Goal: Information Seeking & Learning: Learn about a topic

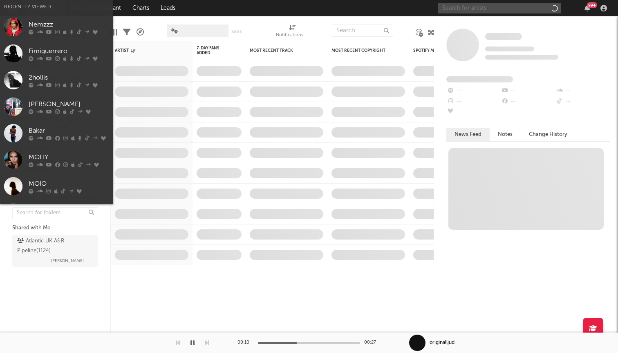
click at [485, 10] on input "text" at bounding box center [499, 8] width 123 height 10
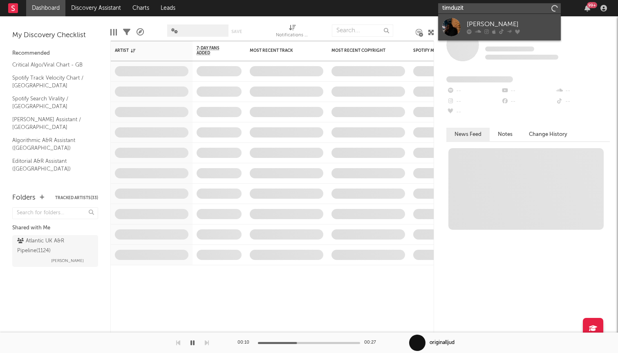
type input "timduzit"
click at [492, 35] on link "[PERSON_NAME]" at bounding box center [499, 27] width 123 height 27
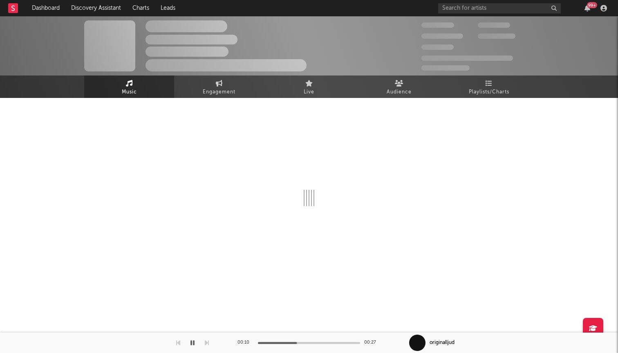
select select "1w"
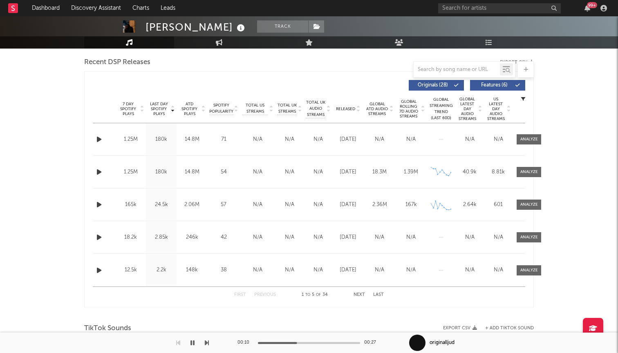
scroll to position [287, 0]
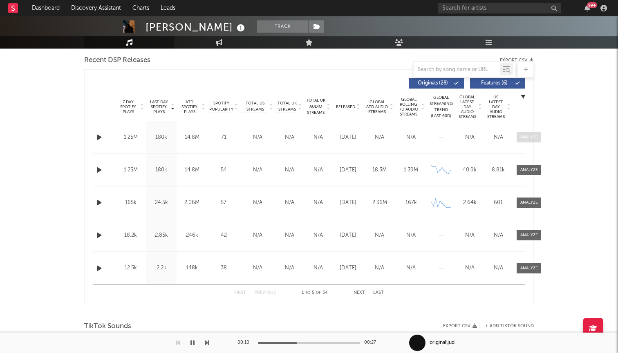
click at [536, 134] on span at bounding box center [528, 137] width 25 height 10
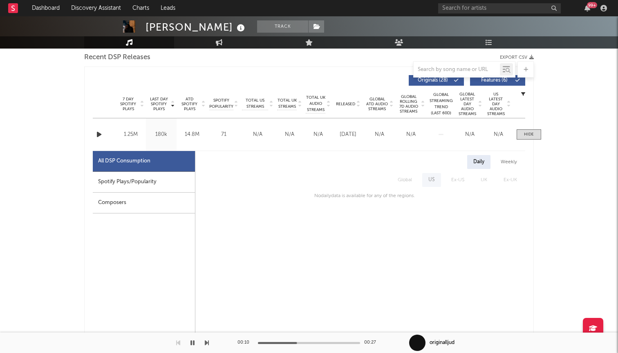
scroll to position [289, 0]
click at [528, 131] on span at bounding box center [528, 135] width 25 height 10
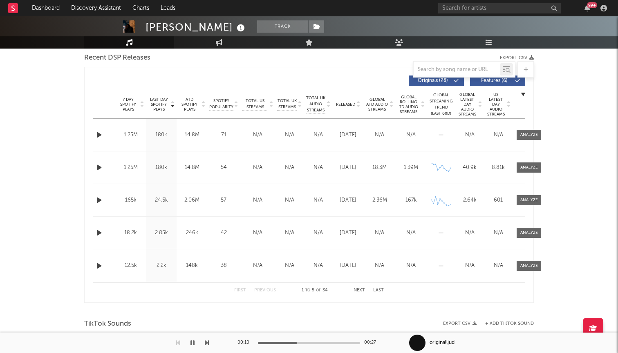
click at [196, 193] on div "Name Native Remedies Copyright (C) 2025 [DATE] Label [DATE] Album Names Native …" at bounding box center [309, 200] width 432 height 32
click at [171, 169] on div "180k" at bounding box center [161, 168] width 27 height 8
click at [530, 138] on span at bounding box center [528, 135] width 25 height 10
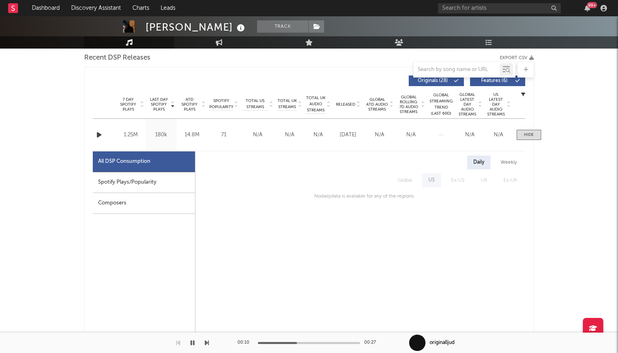
click at [146, 183] on div "Spotify Plays/Popularity" at bounding box center [144, 182] width 102 height 21
select select "1w"
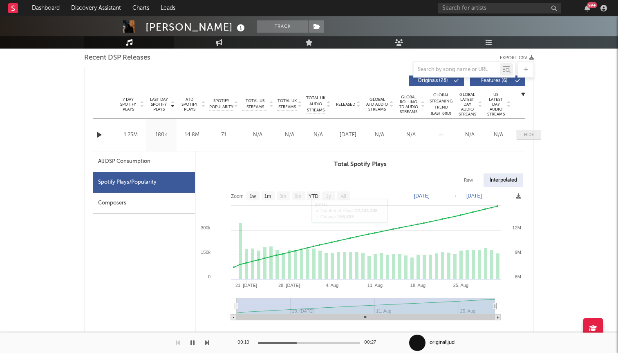
click at [536, 132] on span at bounding box center [528, 135] width 25 height 10
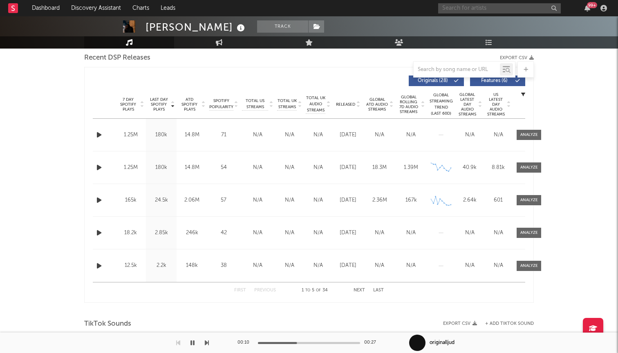
click at [460, 11] on input "text" at bounding box center [499, 8] width 123 height 10
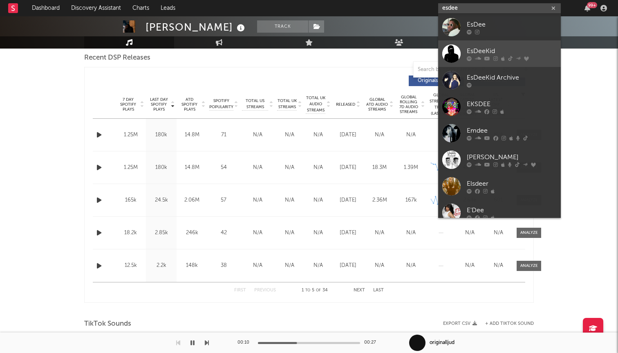
type input "esdee"
click at [483, 47] on div "EsDeeKid" at bounding box center [512, 51] width 90 height 10
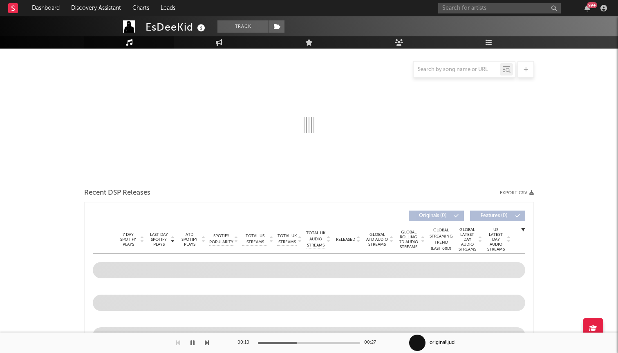
select select "6m"
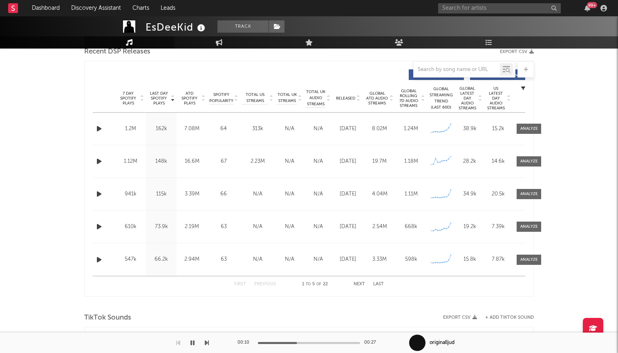
scroll to position [293, 0]
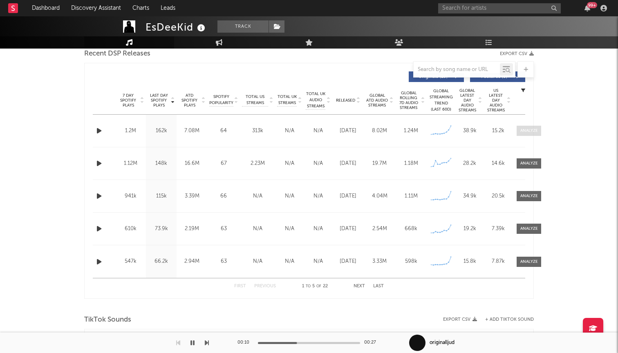
click at [520, 131] on div at bounding box center [529, 131] width 18 height 6
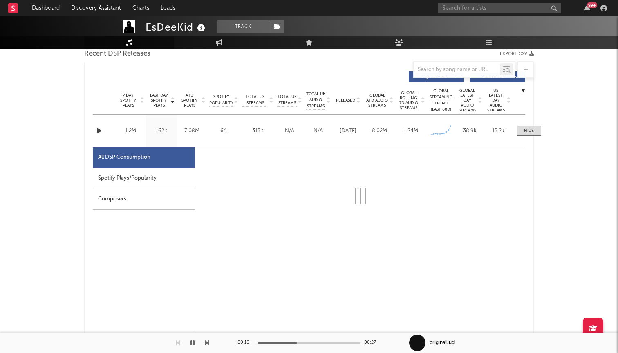
select select "6m"
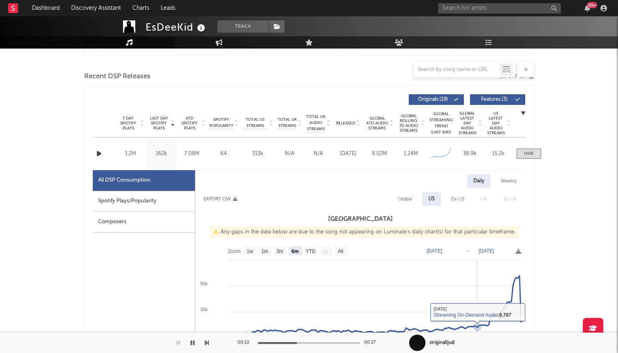
scroll to position [260, 0]
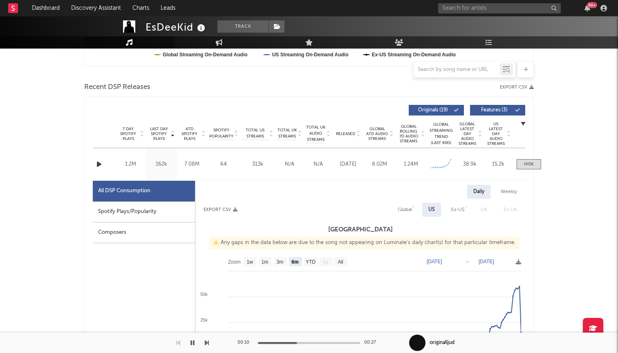
click at [164, 221] on div "Spotify Plays/Popularity" at bounding box center [144, 212] width 102 height 21
select select "1w"
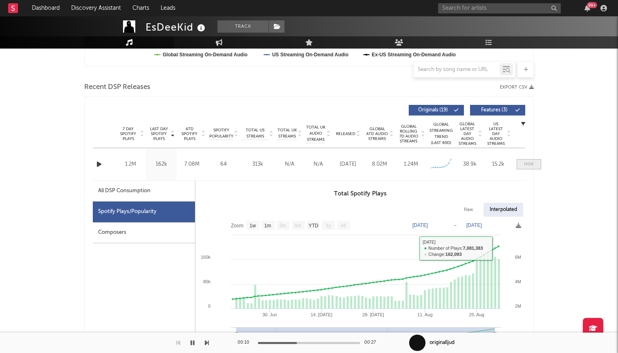
click at [530, 164] on div at bounding box center [529, 164] width 10 height 6
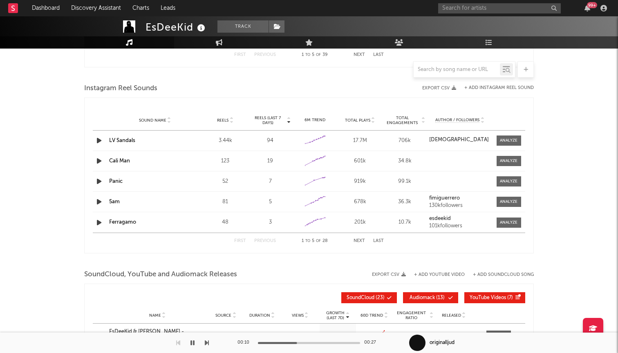
scroll to position [725, 0]
